Goal: Find contact information: Find contact information

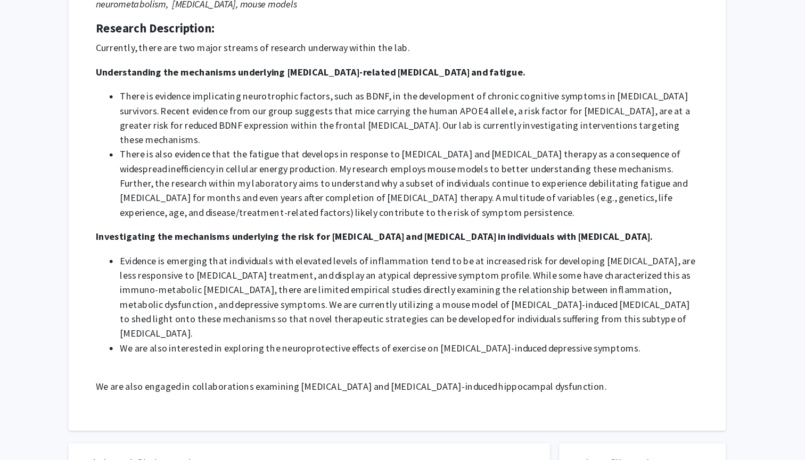
scroll to position [163, 0]
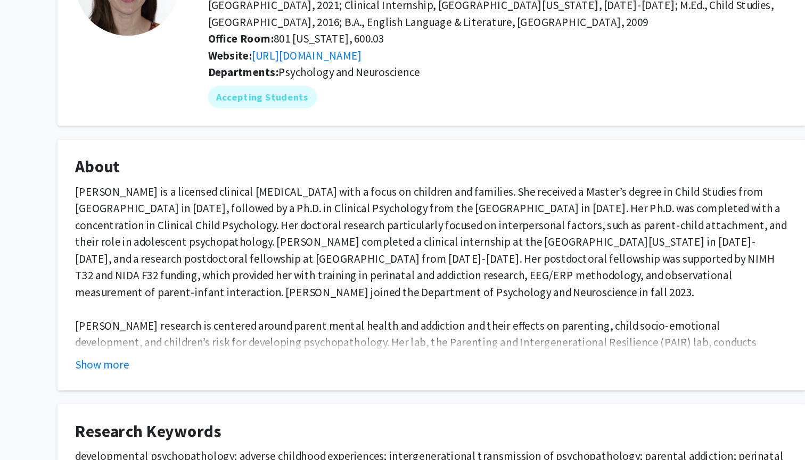
scroll to position [5, 0]
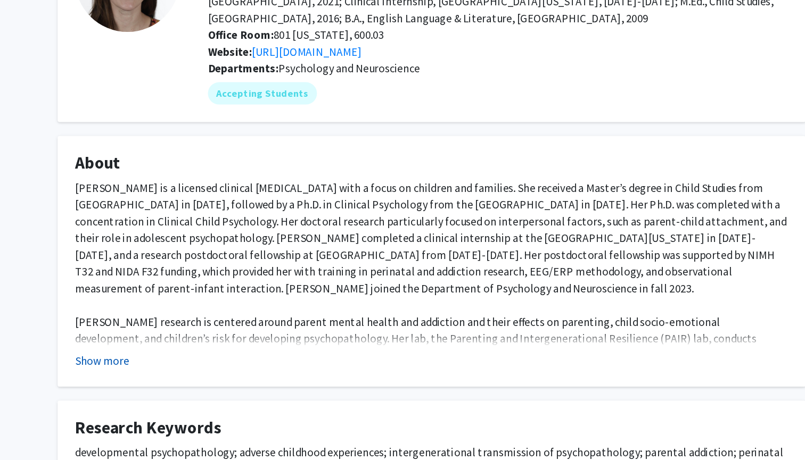
click at [131, 378] on button "Show more" at bounding box center [151, 384] width 41 height 13
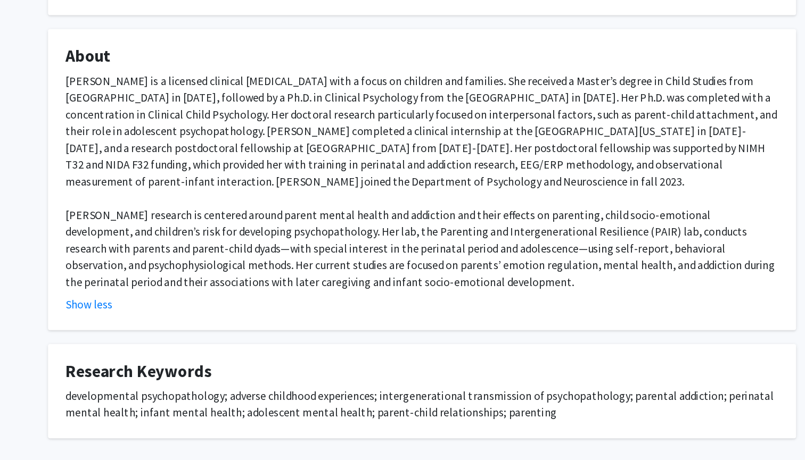
scroll to position [93, 0]
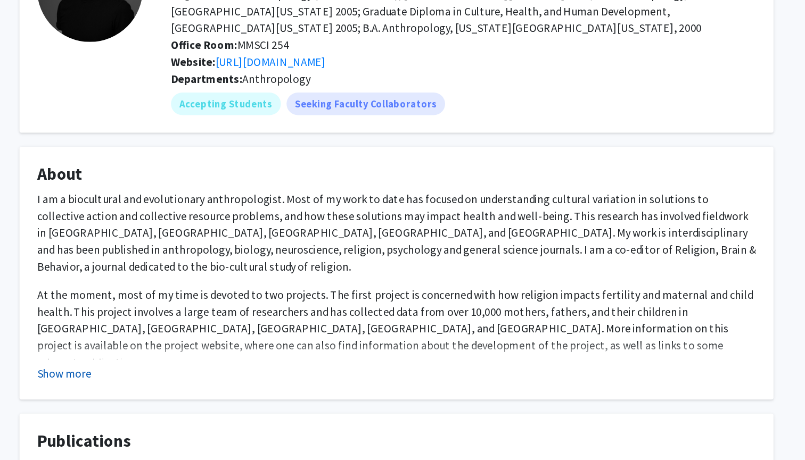
click at [131, 384] on button "Show more" at bounding box center [151, 390] width 41 height 13
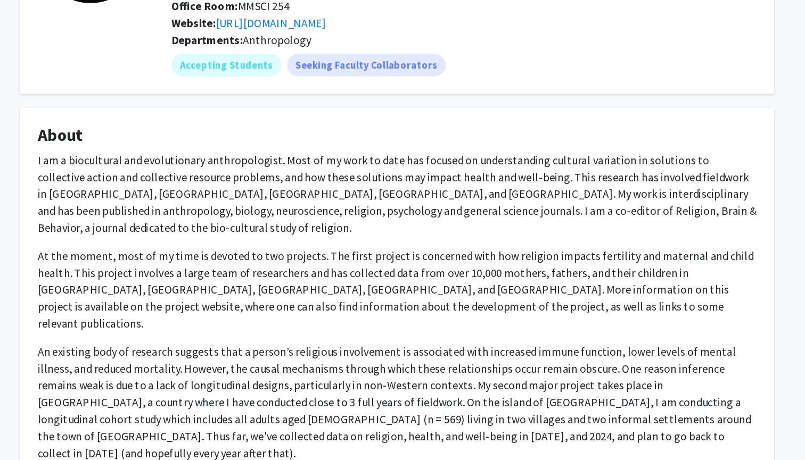
scroll to position [26, 0]
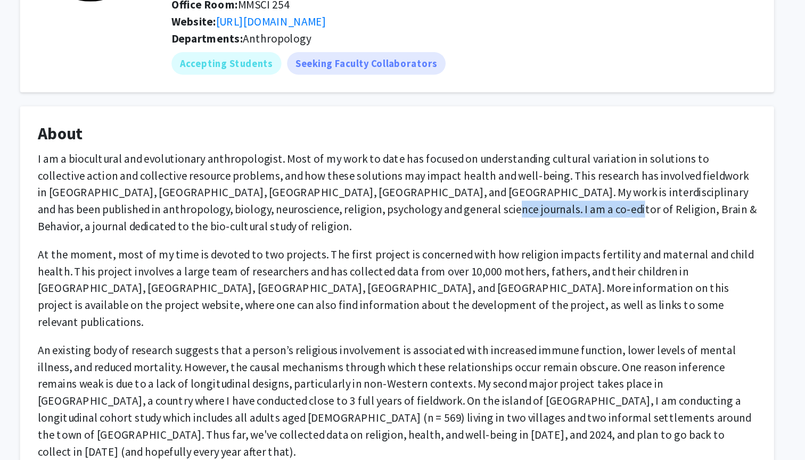
drag, startPoint x: 271, startPoint y: 159, endPoint x: 365, endPoint y: 160, distance: 93.1
click at [365, 226] on p "I am a biocultural and evolutionary anthropologist. Most of my work to date has…" at bounding box center [402, 258] width 543 height 64
copy p "Religion, Brain & Behavior,"
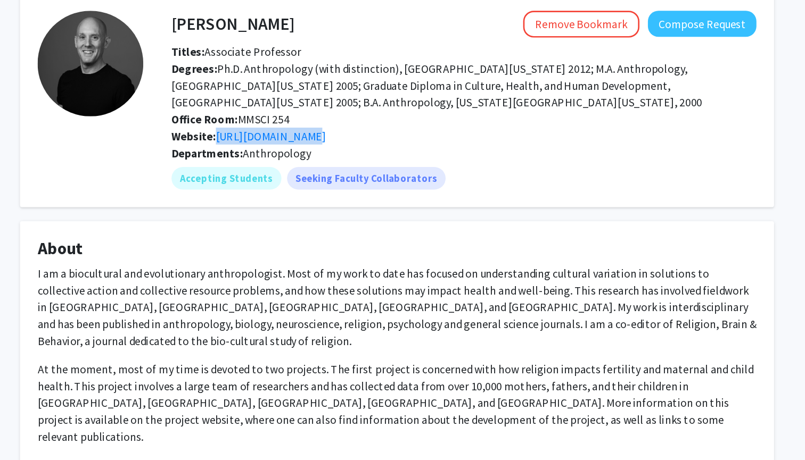
click at [337, 122] on div "Website: http://heedhl.org" at bounding box center [453, 128] width 458 height 13
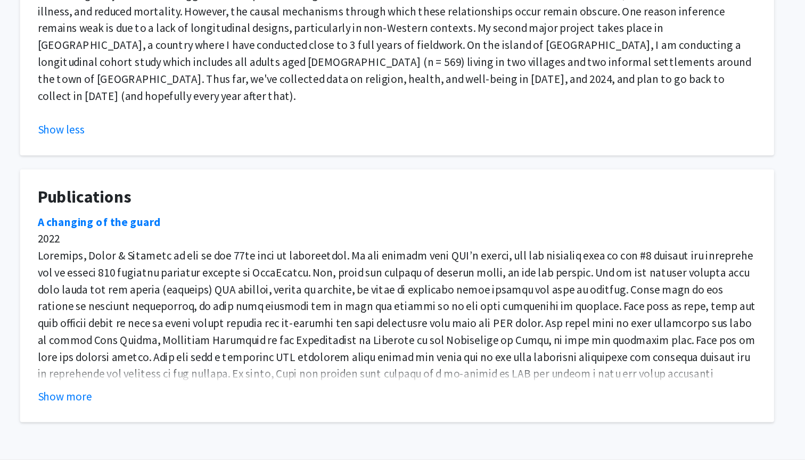
scroll to position [295, 0]
click at [131, 405] on button "Show more" at bounding box center [151, 411] width 41 height 13
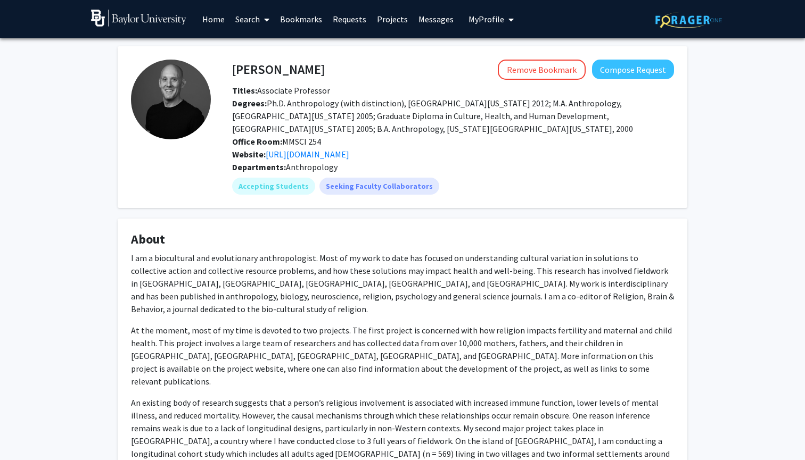
scroll to position [0, 0]
